Goal: Transaction & Acquisition: Purchase product/service

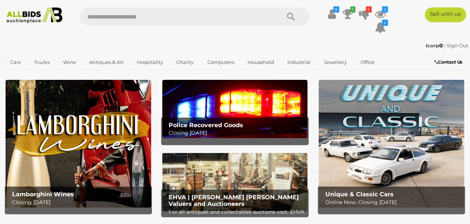
click at [213, 112] on img at bounding box center [235, 109] width 146 height 58
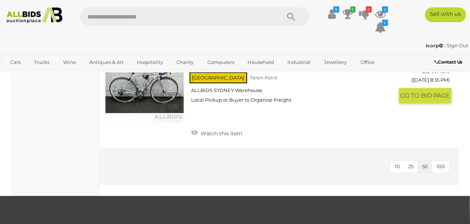
scroll to position [2497, 0]
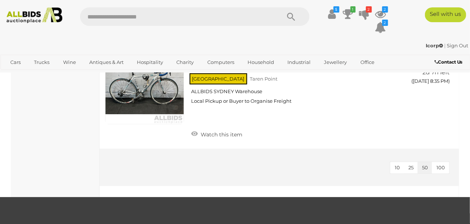
click at [443, 164] on span "100" at bounding box center [441, 167] width 8 height 6
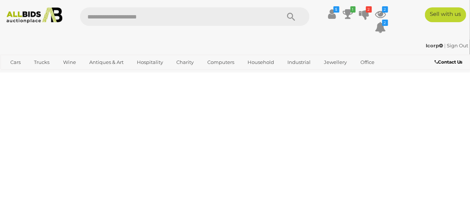
scroll to position [123, 0]
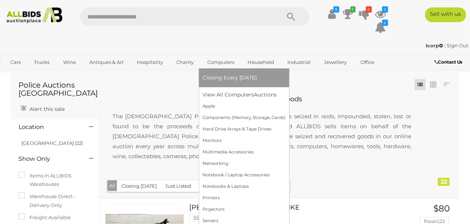
click at [223, 62] on link "Computers" at bounding box center [221, 62] width 37 height 12
click at [226, 93] on link "View All Computers Auctions" at bounding box center [244, 94] width 83 height 11
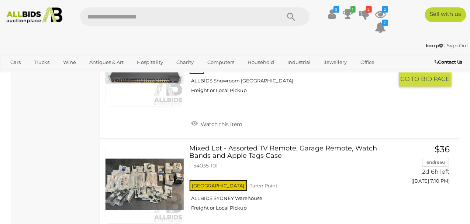
scroll to position [1808, 0]
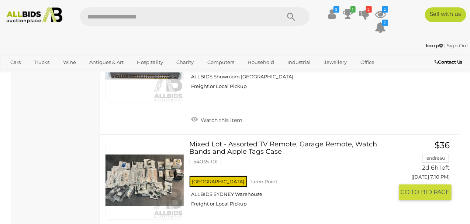
click at [156, 166] on link at bounding box center [144, 180] width 79 height 79
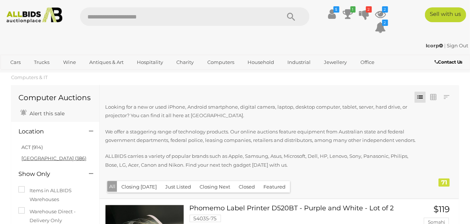
click at [34, 159] on link "NSW (386)" at bounding box center [53, 158] width 65 height 6
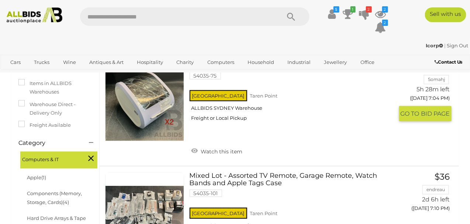
scroll to position [98, 0]
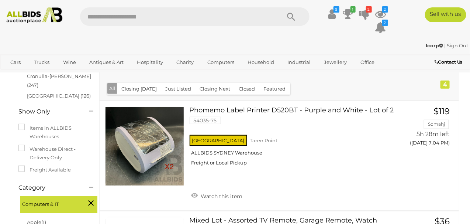
click at [92, 198] on icon at bounding box center [91, 203] width 6 height 10
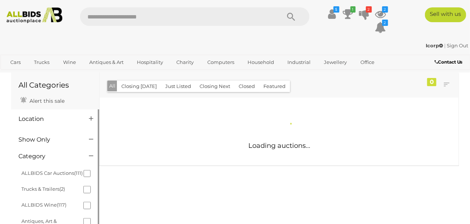
click at [33, 122] on div "Location" at bounding box center [48, 119] width 70 height 8
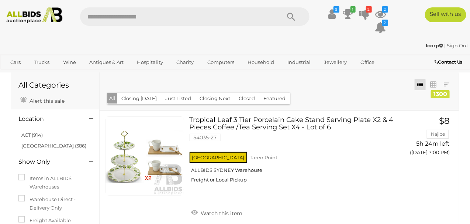
click at [43, 147] on link "NSW (386)" at bounding box center [53, 145] width 65 height 6
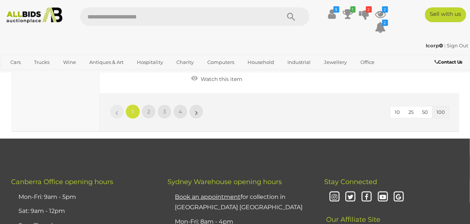
scroll to position [11246, 0]
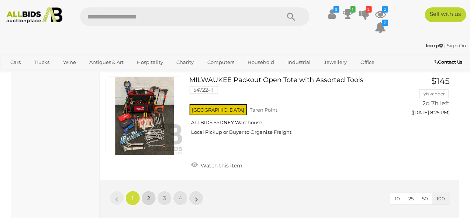
click at [150, 190] on link "2" at bounding box center [148, 197] width 15 height 15
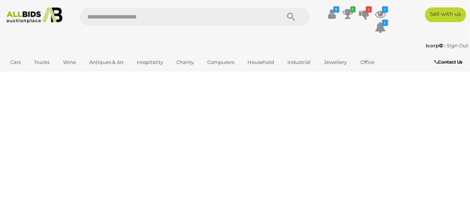
scroll to position [36, 0]
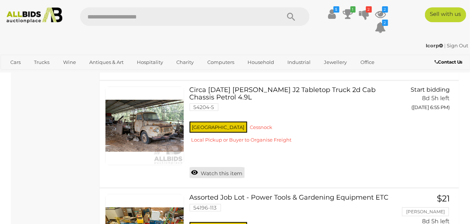
scroll to position [7700, 0]
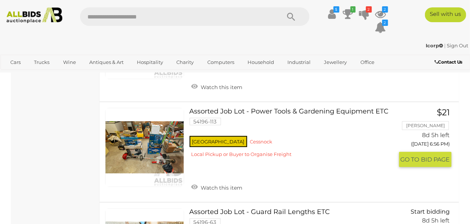
click at [149, 109] on link at bounding box center [144, 147] width 79 height 79
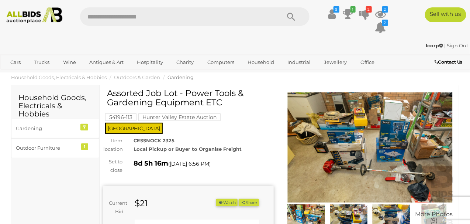
click at [395, 123] on img at bounding box center [370, 147] width 171 height 110
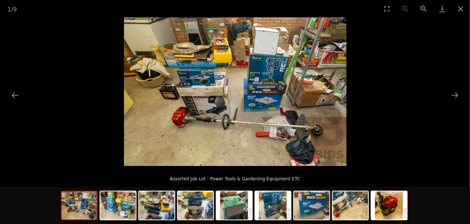
click at [275, 109] on img at bounding box center [235, 91] width 223 height 148
click at [188, 85] on img at bounding box center [235, 91] width 223 height 148
click at [224, 110] on img at bounding box center [235, 91] width 223 height 148
drag, startPoint x: 188, startPoint y: 93, endPoint x: 193, endPoint y: 92, distance: 5.0
click at [193, 93] on img at bounding box center [235, 91] width 223 height 148
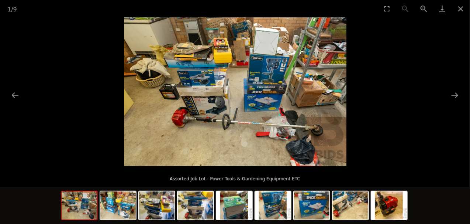
click at [271, 92] on img at bounding box center [235, 91] width 223 height 148
click at [202, 205] on img at bounding box center [195, 205] width 35 height 28
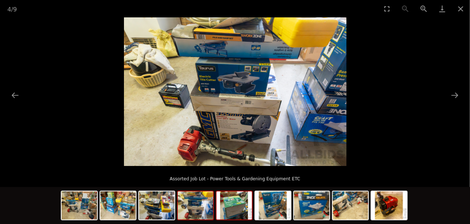
click at [230, 209] on img at bounding box center [234, 205] width 35 height 28
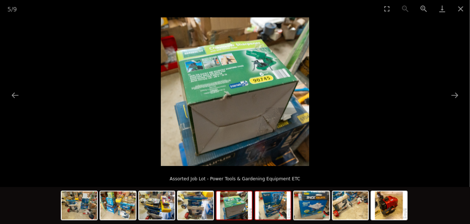
click at [264, 207] on img at bounding box center [272, 205] width 35 height 28
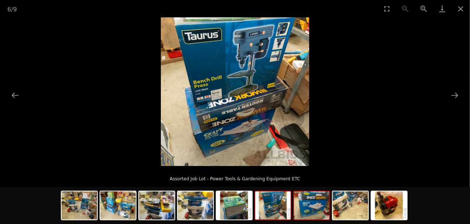
click at [306, 209] on img at bounding box center [311, 205] width 35 height 28
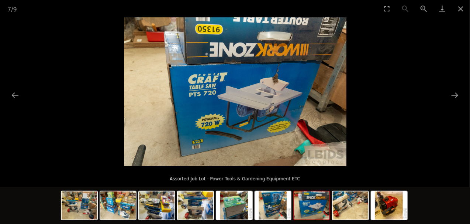
click at [328, 214] on img at bounding box center [311, 205] width 35 height 28
click at [311, 210] on img at bounding box center [311, 205] width 35 height 28
click at [342, 209] on img at bounding box center [350, 205] width 35 height 28
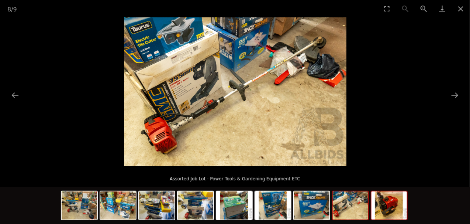
click at [394, 207] on img at bounding box center [389, 205] width 35 height 28
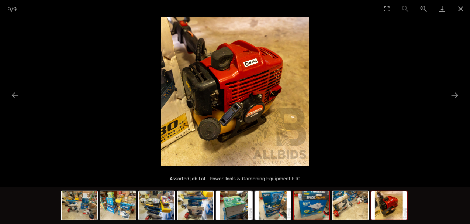
click at [312, 216] on img at bounding box center [311, 205] width 35 height 28
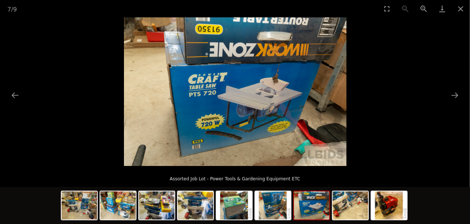
click at [293, 214] on div at bounding box center [235, 206] width 349 height 39
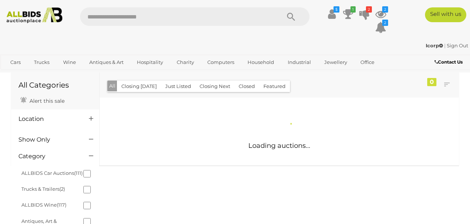
scroll to position [706, 0]
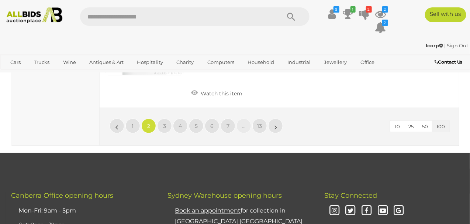
scroll to position [11886, 0]
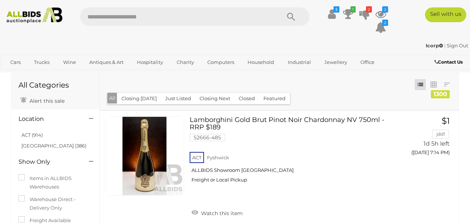
scroll to position [11886, 0]
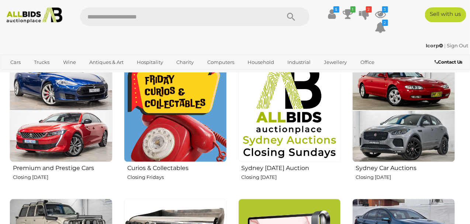
scroll to position [258, 0]
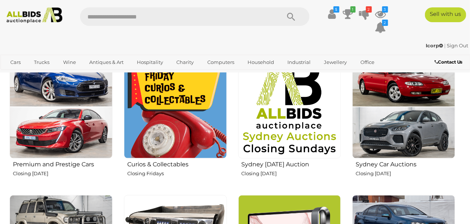
click at [302, 111] on img at bounding box center [289, 106] width 103 height 103
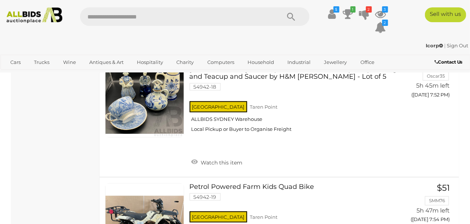
scroll to position [3100, 0]
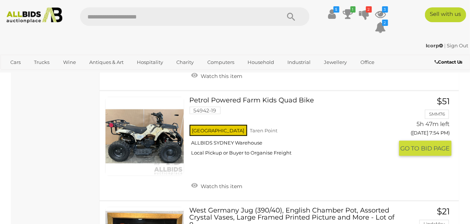
click at [162, 121] on link at bounding box center [144, 136] width 79 height 79
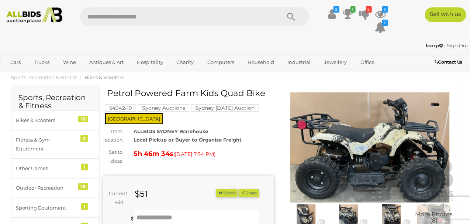
click at [338, 145] on img at bounding box center [370, 147] width 171 height 110
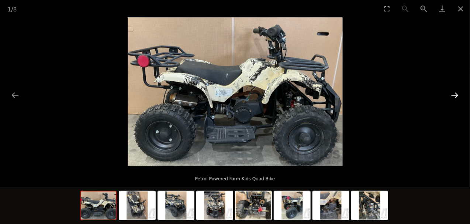
click at [459, 92] on button "Next slide" at bounding box center [455, 95] width 16 height 14
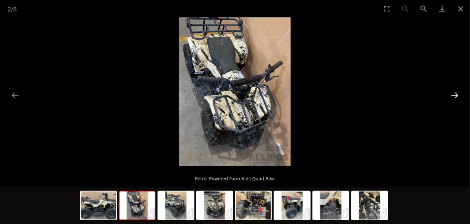
click at [457, 95] on button "Next slide" at bounding box center [455, 95] width 16 height 14
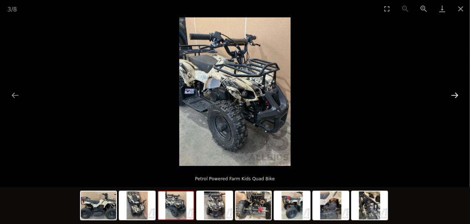
click at [457, 94] on button "Next slide" at bounding box center [455, 95] width 16 height 14
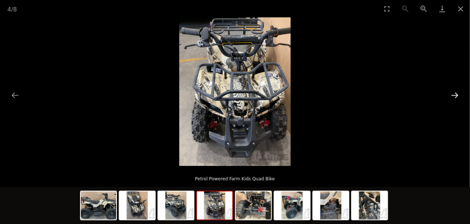
click at [457, 95] on button "Next slide" at bounding box center [455, 95] width 16 height 14
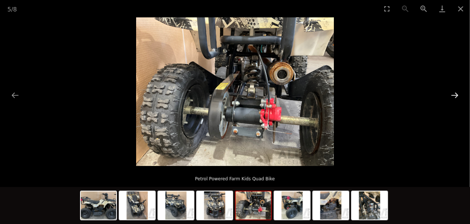
click at [455, 97] on button "Next slide" at bounding box center [455, 95] width 16 height 14
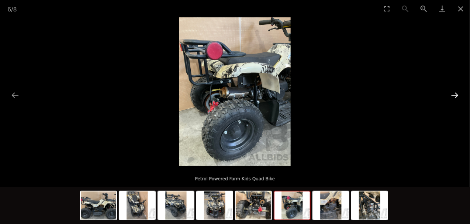
click at [454, 96] on button "Next slide" at bounding box center [455, 95] width 16 height 14
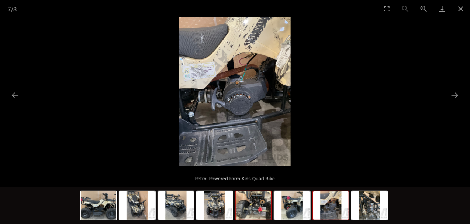
click at [251, 208] on img at bounding box center [253, 205] width 35 height 28
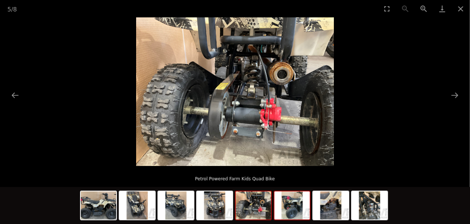
click at [297, 206] on img at bounding box center [292, 205] width 35 height 28
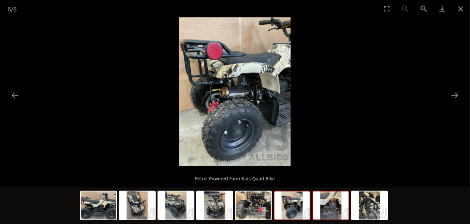
click at [341, 211] on img at bounding box center [330, 205] width 35 height 28
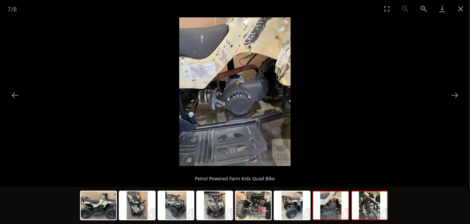
click at [378, 206] on img at bounding box center [369, 205] width 35 height 28
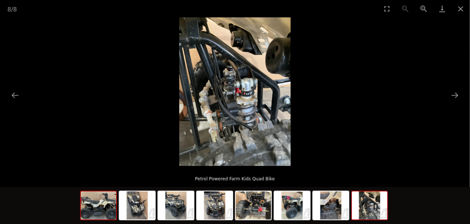
click at [103, 213] on img at bounding box center [98, 205] width 35 height 28
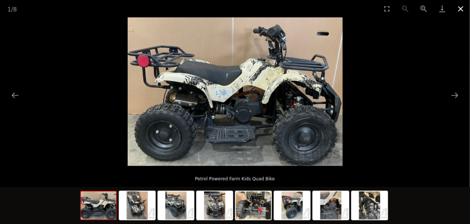
click at [465, 6] on button "Close gallery" at bounding box center [461, 8] width 18 height 17
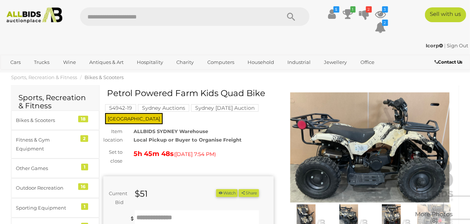
click at [400, 107] on img at bounding box center [370, 147] width 171 height 110
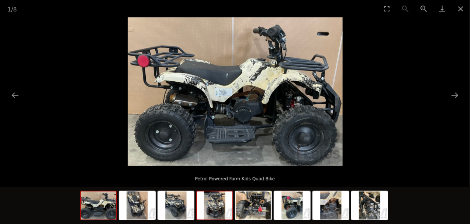
click at [214, 212] on img at bounding box center [214, 205] width 35 height 28
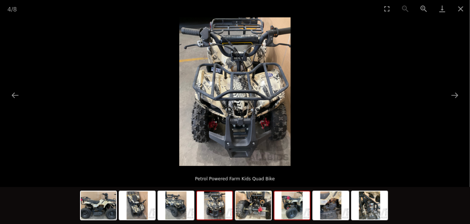
click at [292, 214] on img at bounding box center [292, 205] width 35 height 28
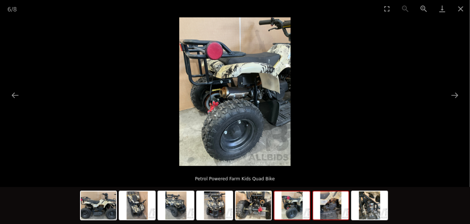
click at [322, 203] on img at bounding box center [330, 205] width 35 height 28
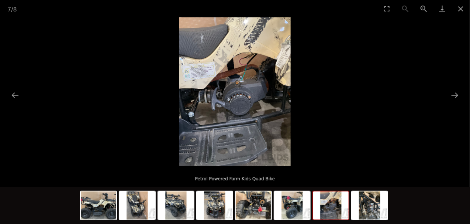
click at [339, 202] on img at bounding box center [330, 205] width 35 height 28
click at [339, 206] on img at bounding box center [330, 205] width 35 height 28
click at [371, 204] on img at bounding box center [369, 205] width 35 height 28
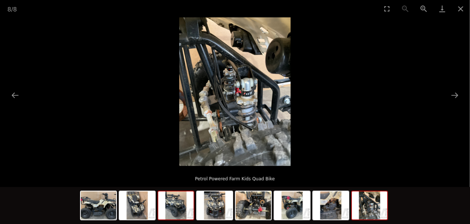
click at [172, 210] on img at bounding box center [175, 205] width 35 height 28
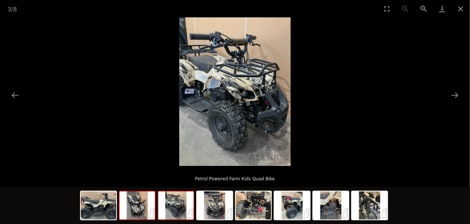
click at [149, 208] on img at bounding box center [137, 205] width 35 height 28
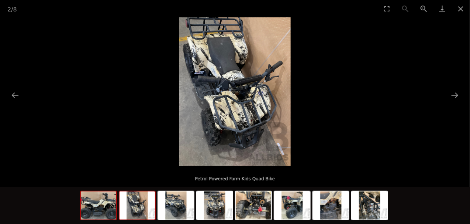
click at [110, 213] on img at bounding box center [98, 205] width 35 height 28
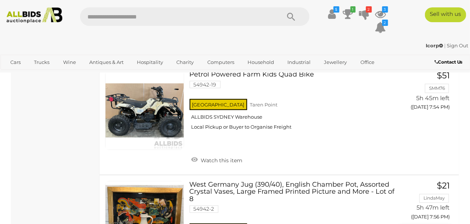
scroll to position [3298, 0]
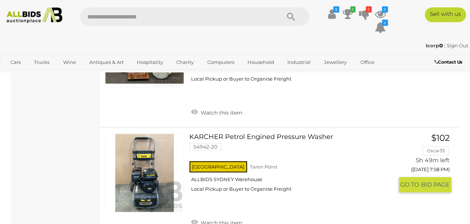
click at [133, 149] on link at bounding box center [144, 173] width 79 height 79
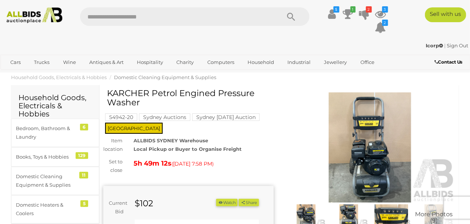
scroll to position [86, 0]
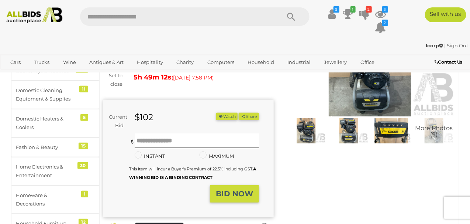
click at [302, 127] on img at bounding box center [306, 130] width 39 height 25
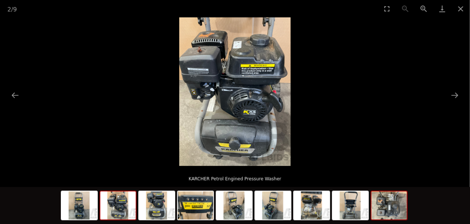
scroll to position [172, 0]
click at [404, 210] on img at bounding box center [389, 205] width 35 height 28
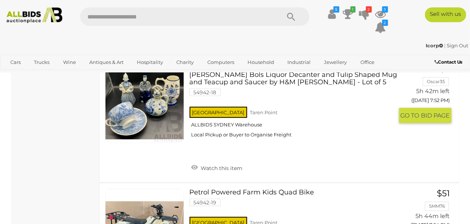
scroll to position [2836, 0]
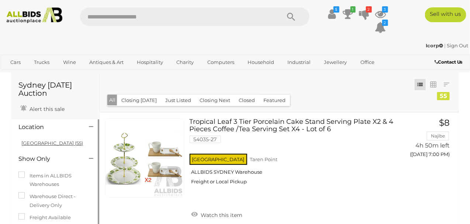
click at [31, 142] on link "NSW (55)" at bounding box center [52, 143] width 62 height 6
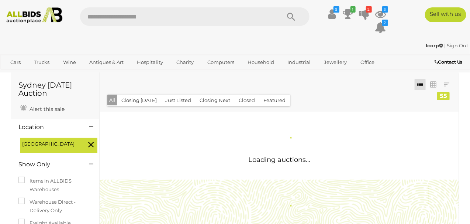
click at [41, 140] on span "NSW" at bounding box center [49, 144] width 55 height 8
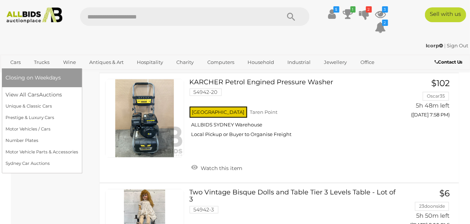
click at [16, 64] on link "Cars" at bounding box center [16, 62] width 20 height 12
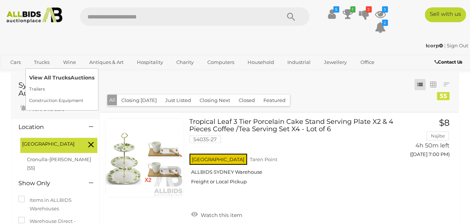
click at [52, 80] on link "View All Trucks Auctions" at bounding box center [61, 77] width 65 height 11
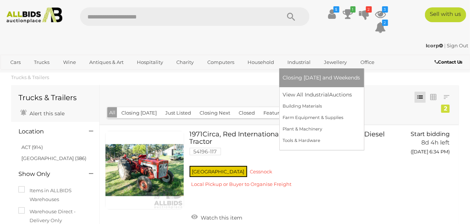
click at [293, 62] on link "Industrial" at bounding box center [299, 62] width 33 height 12
click at [289, 59] on link "Industrial" at bounding box center [299, 62] width 33 height 12
click at [319, 95] on link "View All Industrial Auctions" at bounding box center [322, 94] width 78 height 11
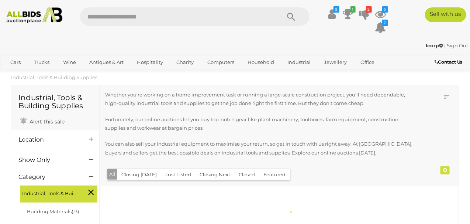
scroll to position [172, 0]
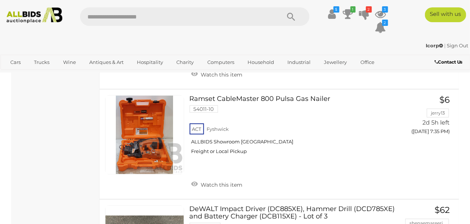
scroll to position [1142, 0]
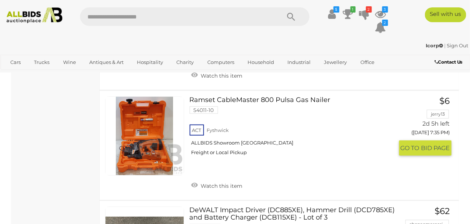
click at [147, 139] on link at bounding box center [144, 135] width 79 height 79
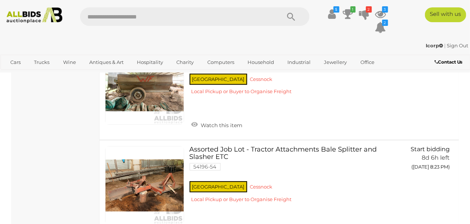
scroll to position [10055, 0]
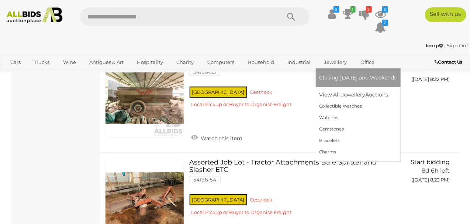
click at [340, 61] on link "Jewellery" at bounding box center [336, 62] width 32 height 12
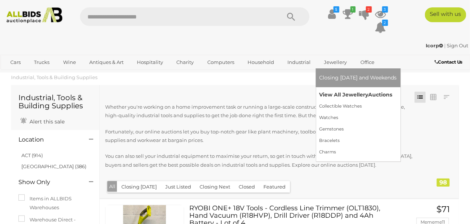
click at [358, 92] on link "View All Jewellery Auctions" at bounding box center [359, 94] width 78 height 11
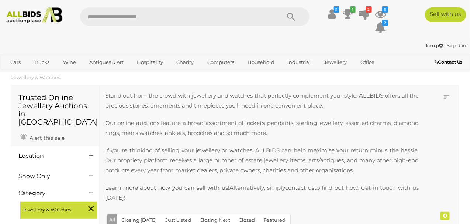
scroll to position [134, 0]
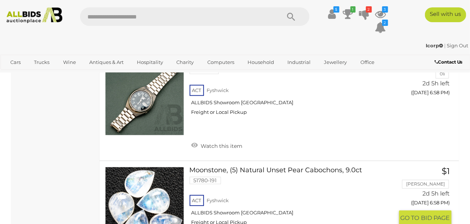
scroll to position [4220, 0]
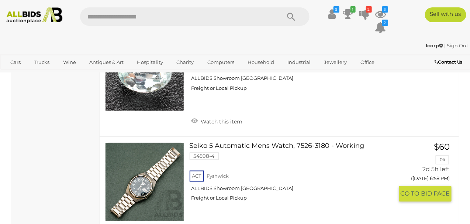
click at [149, 163] on link at bounding box center [144, 181] width 79 height 79
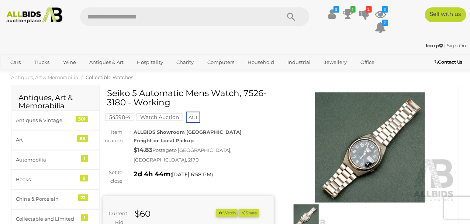
click at [358, 163] on img at bounding box center [370, 147] width 171 height 110
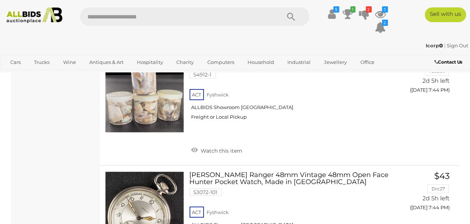
scroll to position [11342, 0]
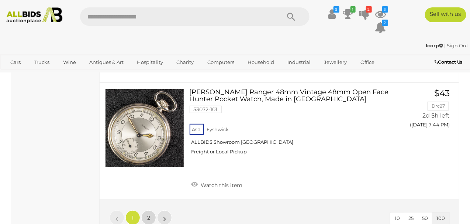
click at [144, 210] on link "2" at bounding box center [148, 217] width 15 height 15
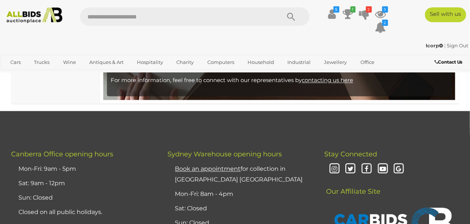
scroll to position [1957, 0]
